Goal: Find specific page/section: Find specific page/section

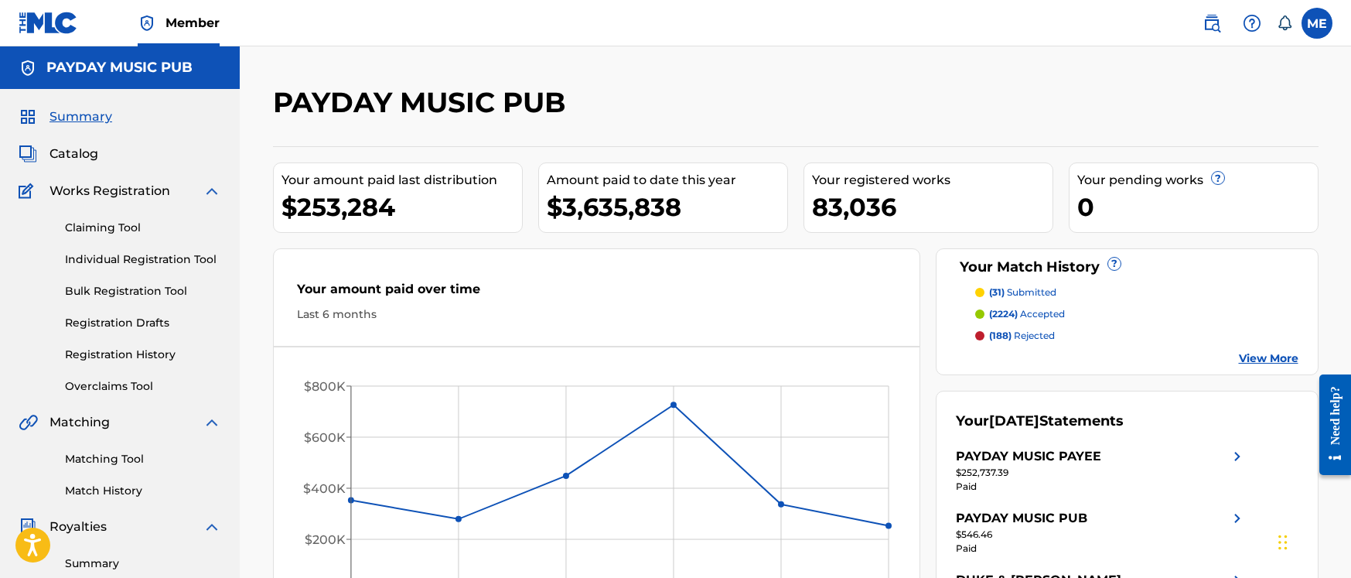
click at [78, 157] on span "Catalog" at bounding box center [73, 154] width 49 height 19
